Goal: Task Accomplishment & Management: Complete application form

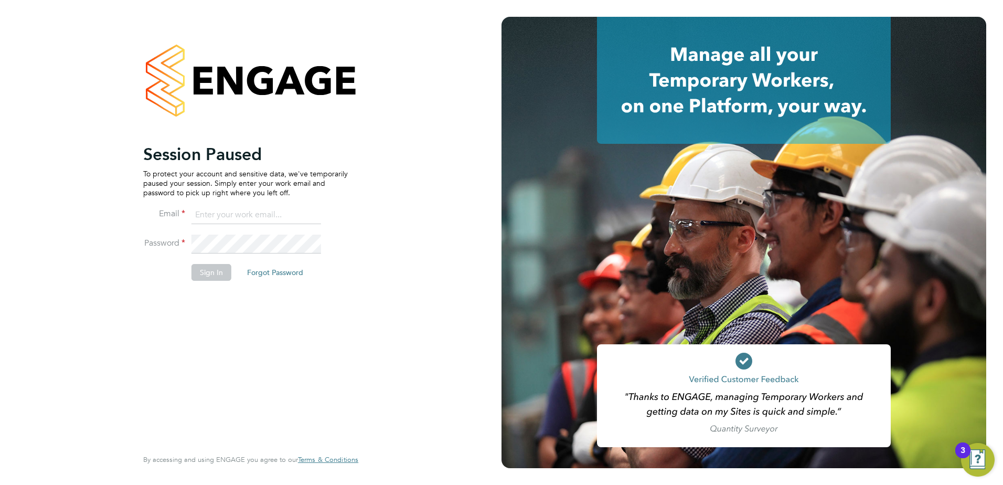
type input "kristoffer.lee@vistry.co.uk"
click at [216, 276] on button "Sign In" at bounding box center [212, 272] width 40 height 17
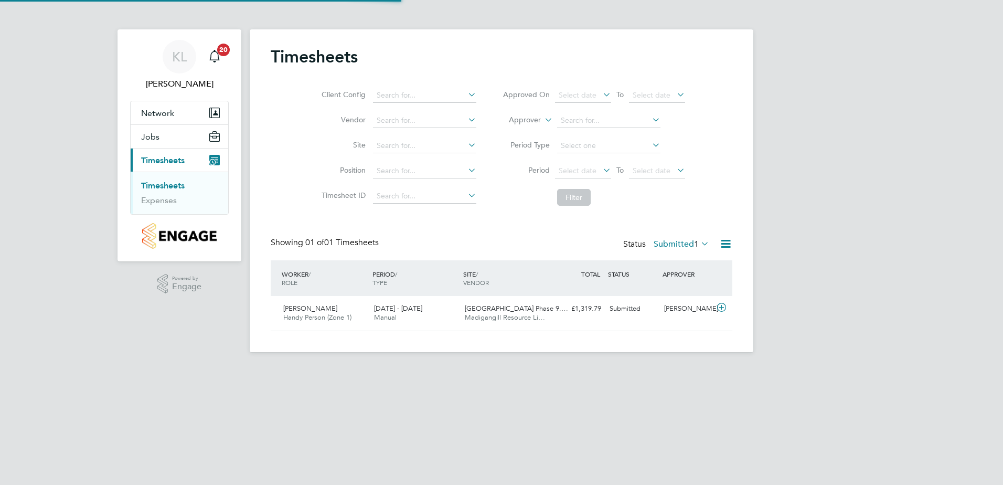
scroll to position [27, 91]
click at [345, 308] on div "Youri Ignatovitch Handy Person (Zone 1) 22 - 28 Sep 2025" at bounding box center [324, 313] width 91 height 26
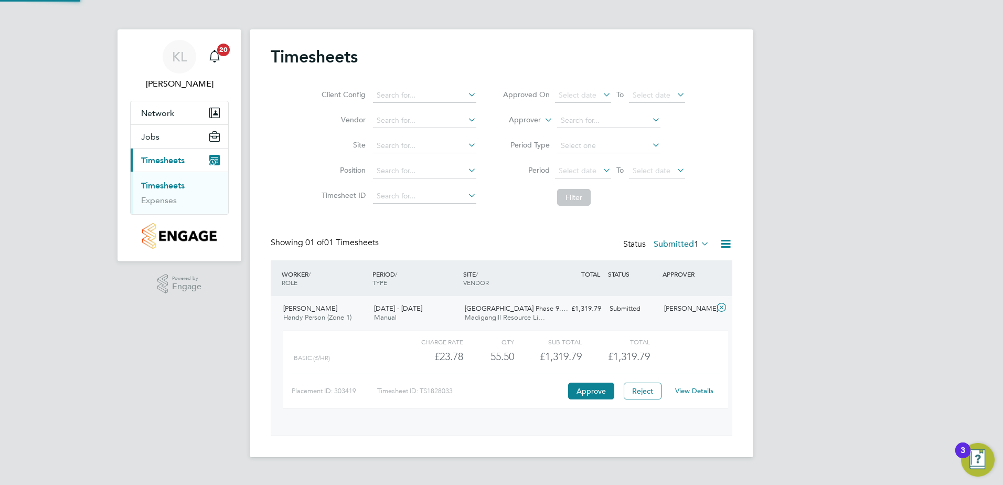
scroll to position [18, 102]
click at [705, 387] on link "View Details" at bounding box center [694, 390] width 38 height 9
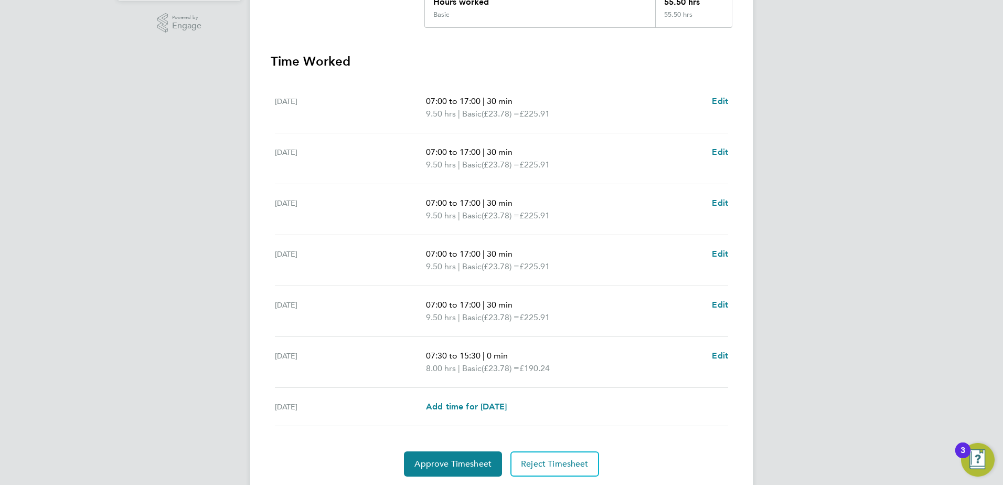
scroll to position [262, 0]
click at [724, 96] on span "Edit" at bounding box center [720, 99] width 16 height 10
select select "30"
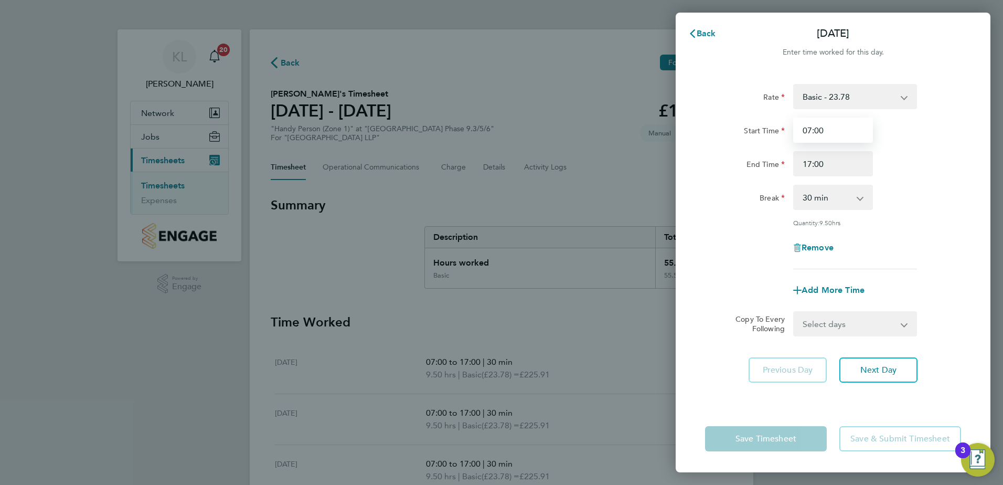
click at [813, 127] on input "07:00" at bounding box center [833, 130] width 80 height 25
click at [818, 131] on input "07:00" at bounding box center [833, 130] width 80 height 25
type input "07:30"
click at [900, 359] on button "Next Day" at bounding box center [878, 369] width 78 height 25
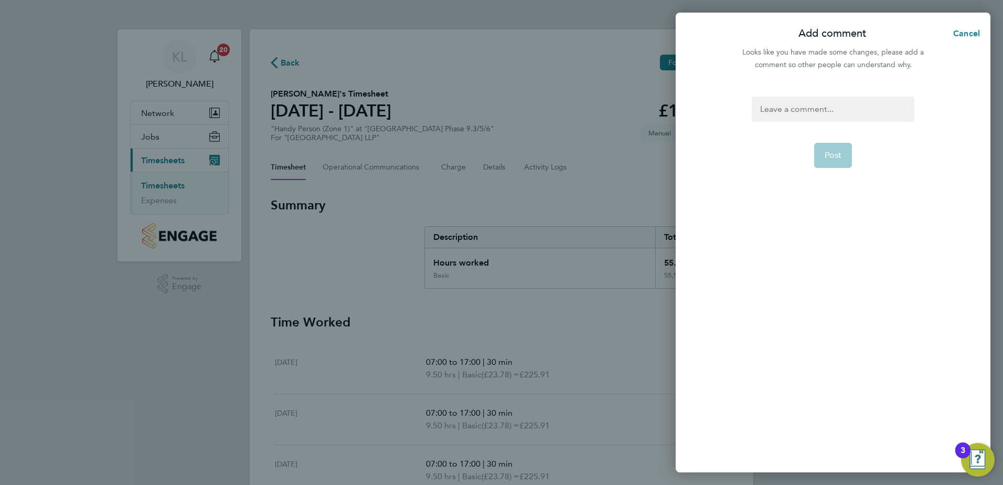
click at [797, 116] on div at bounding box center [833, 109] width 162 height 25
click at [798, 115] on div at bounding box center [833, 109] width 162 height 25
click at [845, 164] on button "Post" at bounding box center [833, 155] width 38 height 25
select select "30"
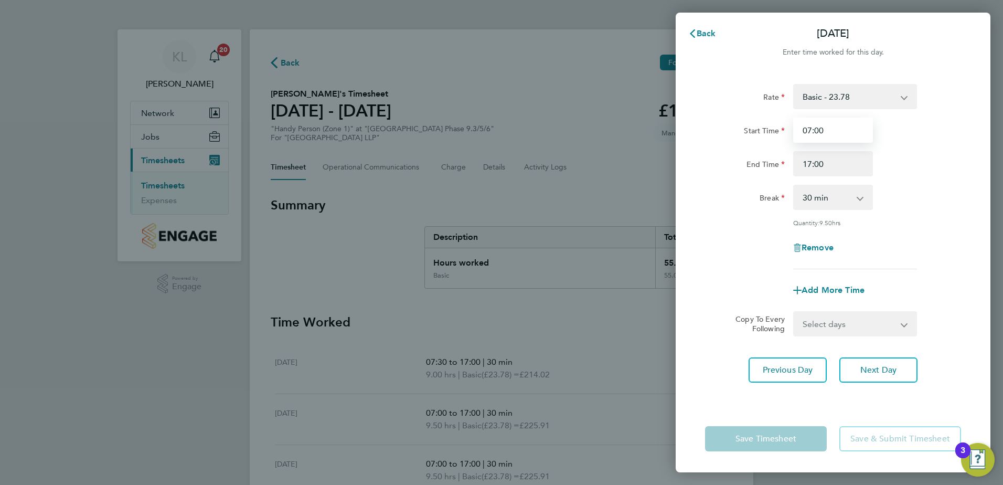
click at [816, 131] on input "07:00" at bounding box center [833, 130] width 80 height 25
type input "07:30"
click at [875, 365] on span "Next Day" at bounding box center [878, 370] width 36 height 10
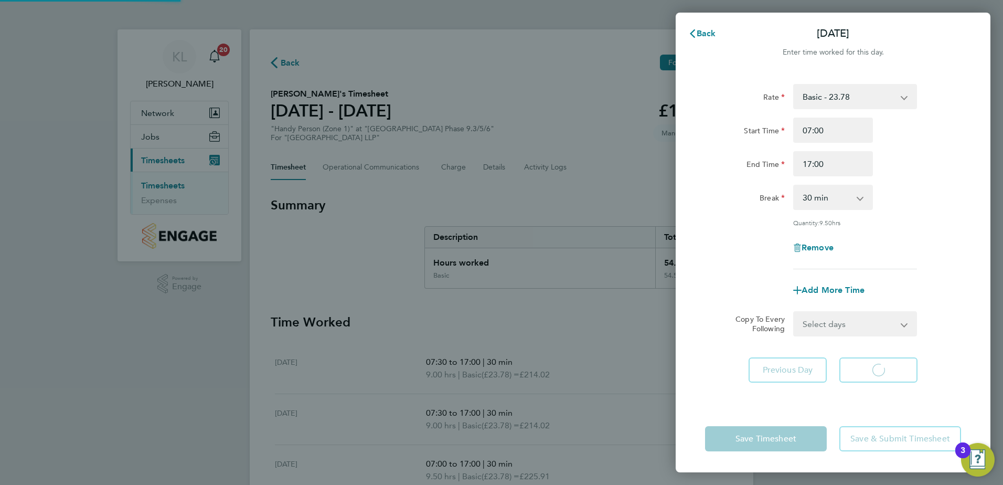
select select "30"
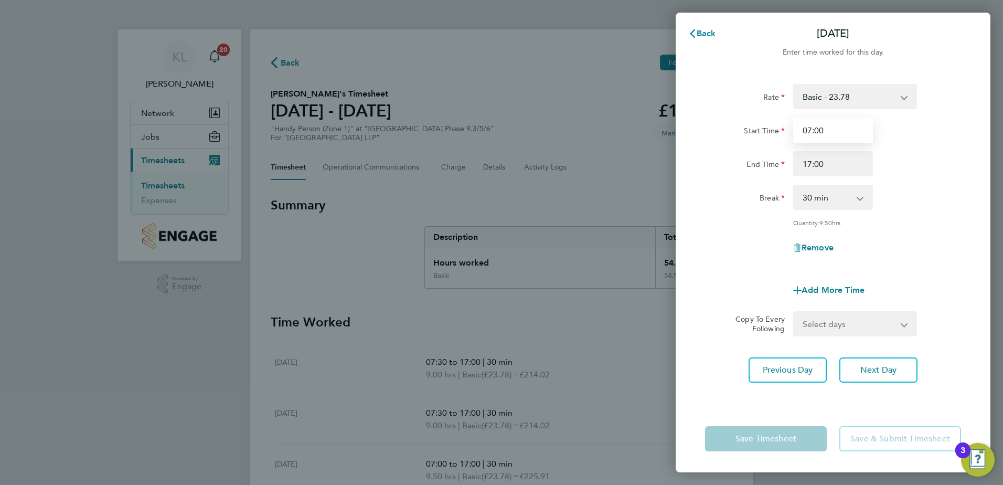
click at [820, 128] on input "07:00" at bounding box center [833, 130] width 80 height 25
type input "07:30"
click at [894, 379] on button "Next Day" at bounding box center [878, 369] width 78 height 25
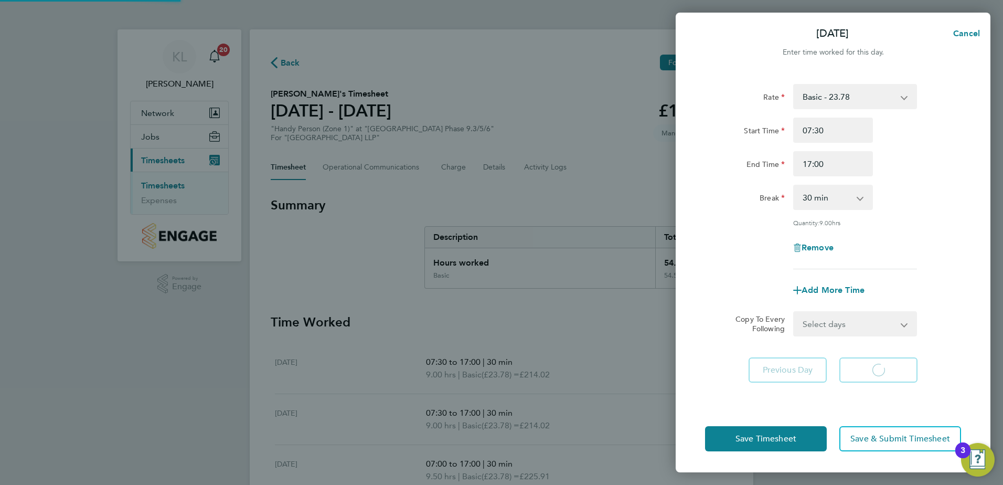
select select "30"
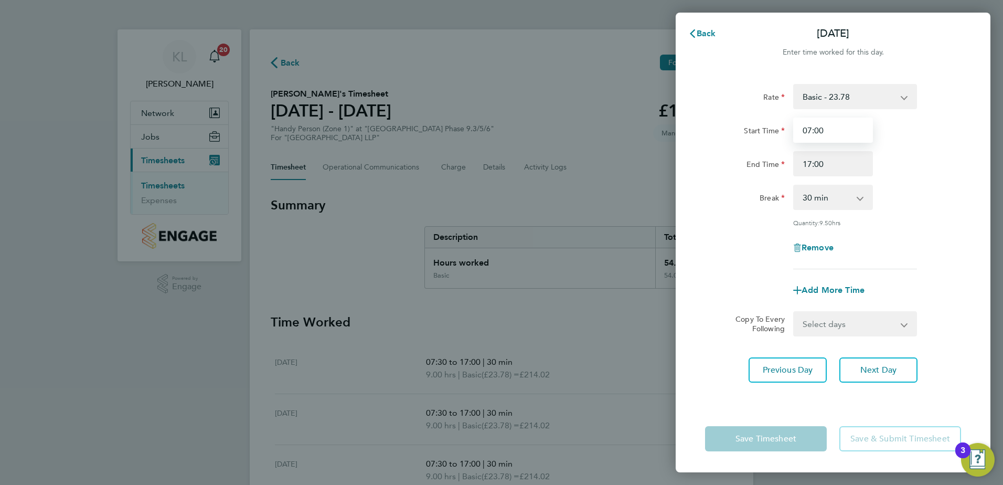
drag, startPoint x: 818, startPoint y: 136, endPoint x: 819, endPoint y: 125, distance: 11.1
click at [819, 132] on input "07:00" at bounding box center [833, 130] width 80 height 25
type input "07:30"
click at [874, 368] on span "Next Day" at bounding box center [878, 370] width 36 height 10
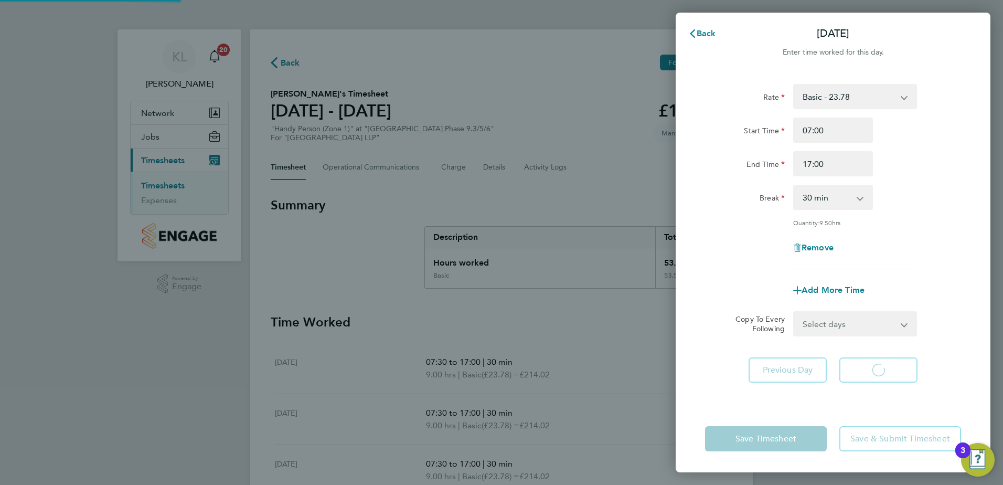
select select "30"
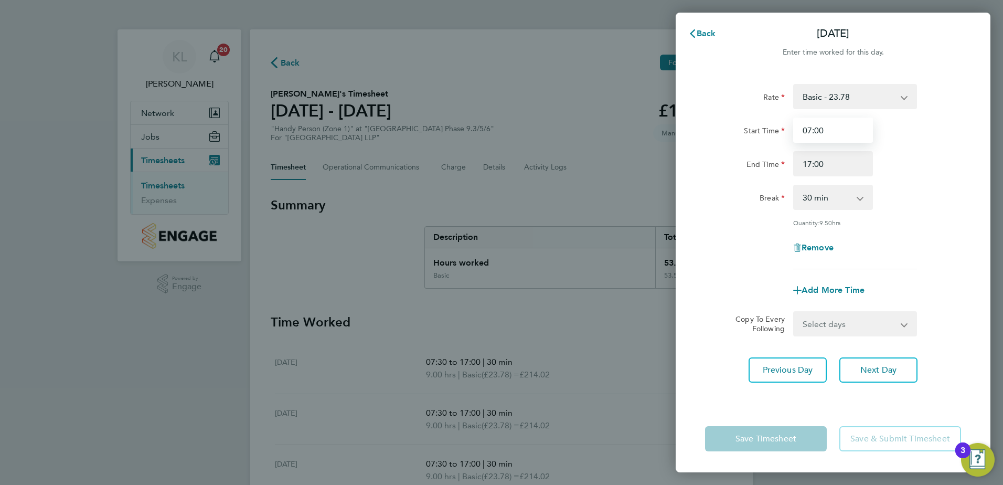
click at [818, 126] on input "07:00" at bounding box center [833, 130] width 80 height 25
type input "07:30"
click at [885, 371] on span "Next Day" at bounding box center [878, 370] width 36 height 10
click at [825, 199] on select "0 min 15 min 30 min 45 min 60 min 75 min 90 min" at bounding box center [826, 197] width 65 height 23
select select "30"
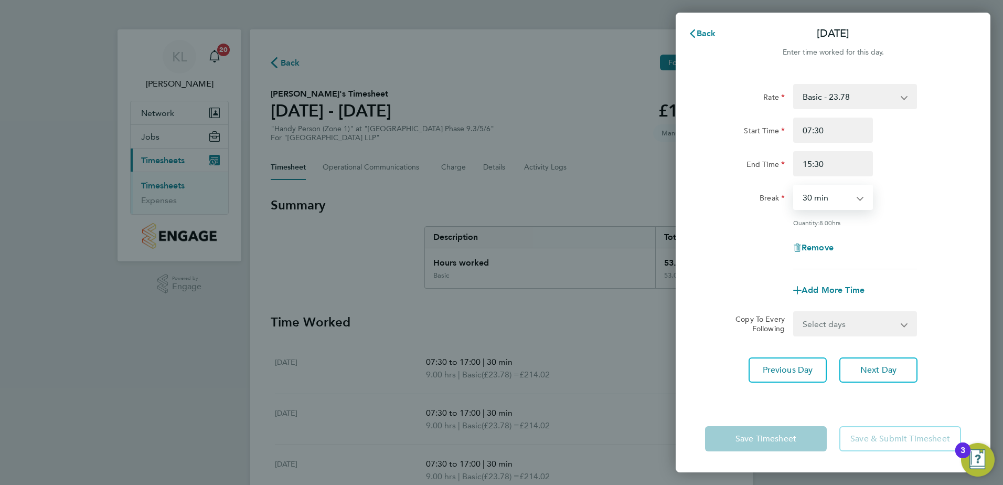
click at [794, 186] on select "0 min 15 min 30 min 45 min 60 min 75 min 90 min" at bounding box center [826, 197] width 65 height 23
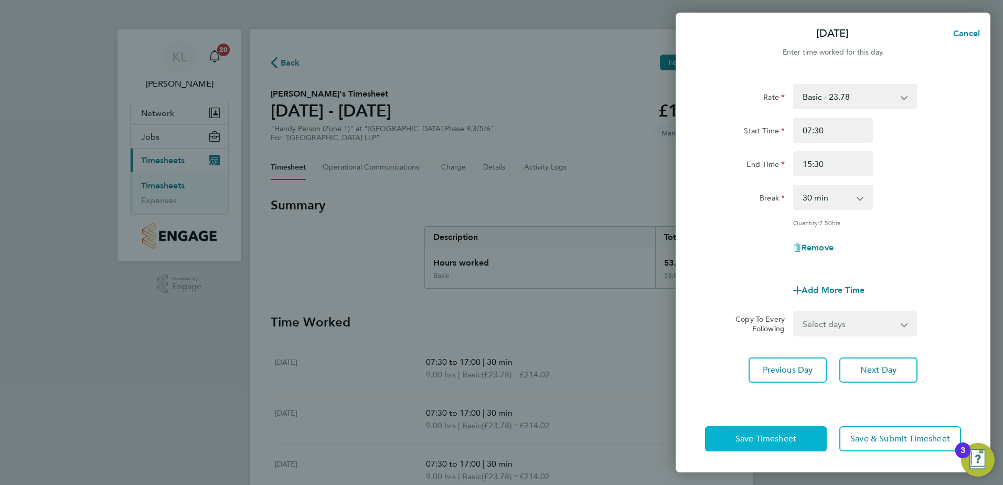
click at [800, 438] on button "Save Timesheet" at bounding box center [766, 438] width 122 height 25
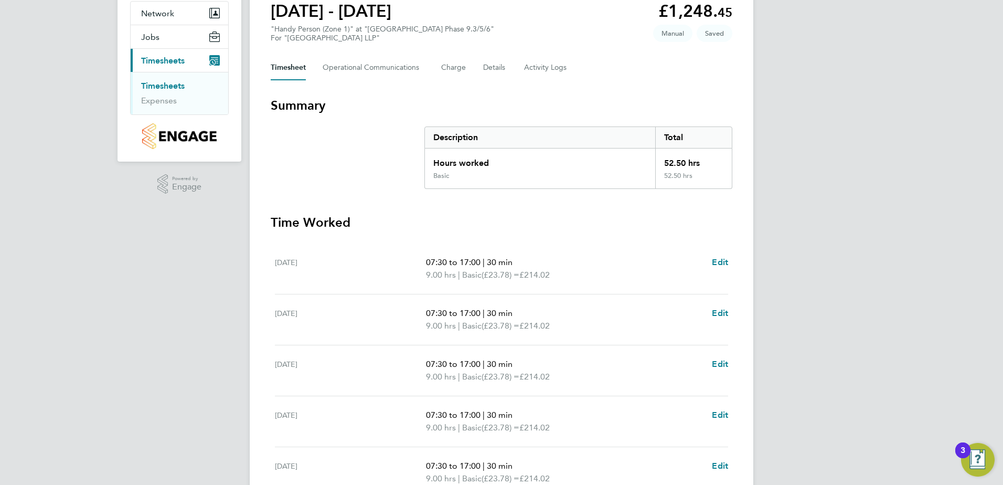
scroll to position [294, 0]
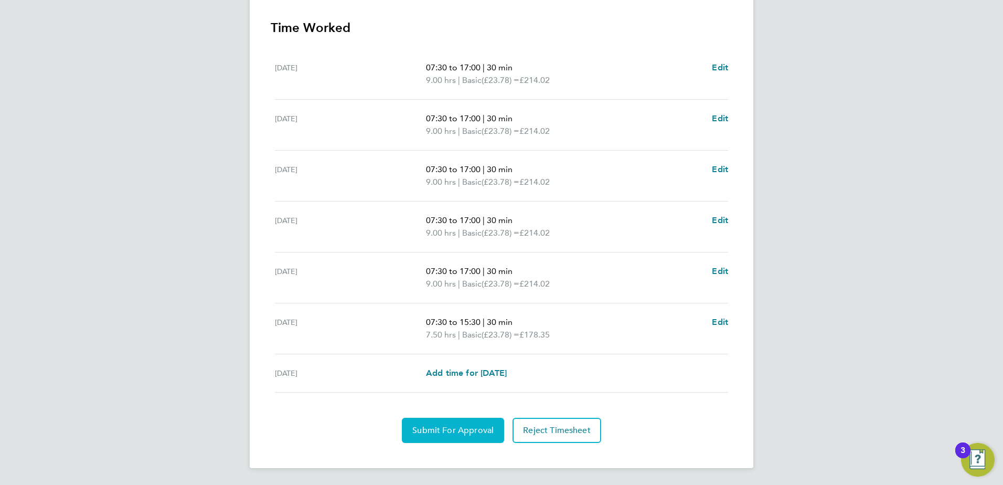
click at [453, 427] on span "Submit For Approval" at bounding box center [452, 430] width 81 height 10
click at [489, 442] on button "Approve Timesheet" at bounding box center [453, 430] width 98 height 25
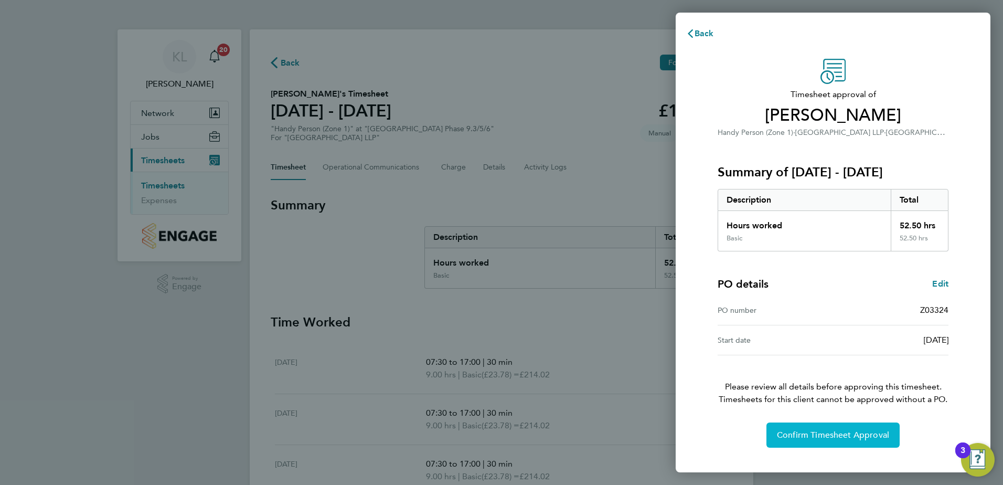
click at [829, 429] on button "Confirm Timesheet Approval" at bounding box center [833, 434] width 133 height 25
